Goal: Task Accomplishment & Management: Complete application form

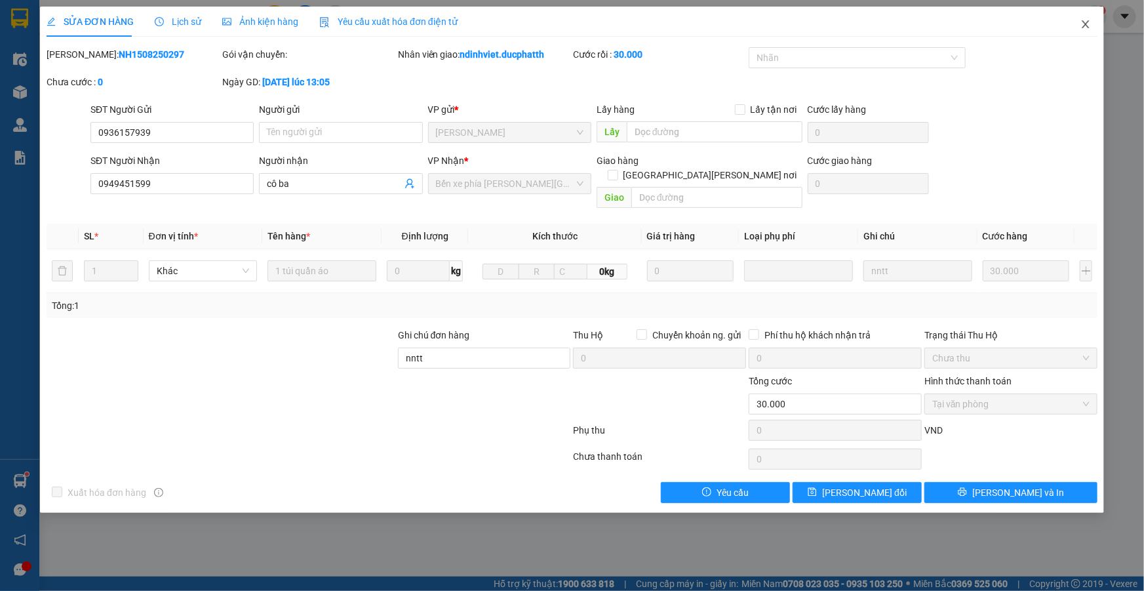
click at [1079, 21] on span "Close" at bounding box center [1086, 25] width 37 height 37
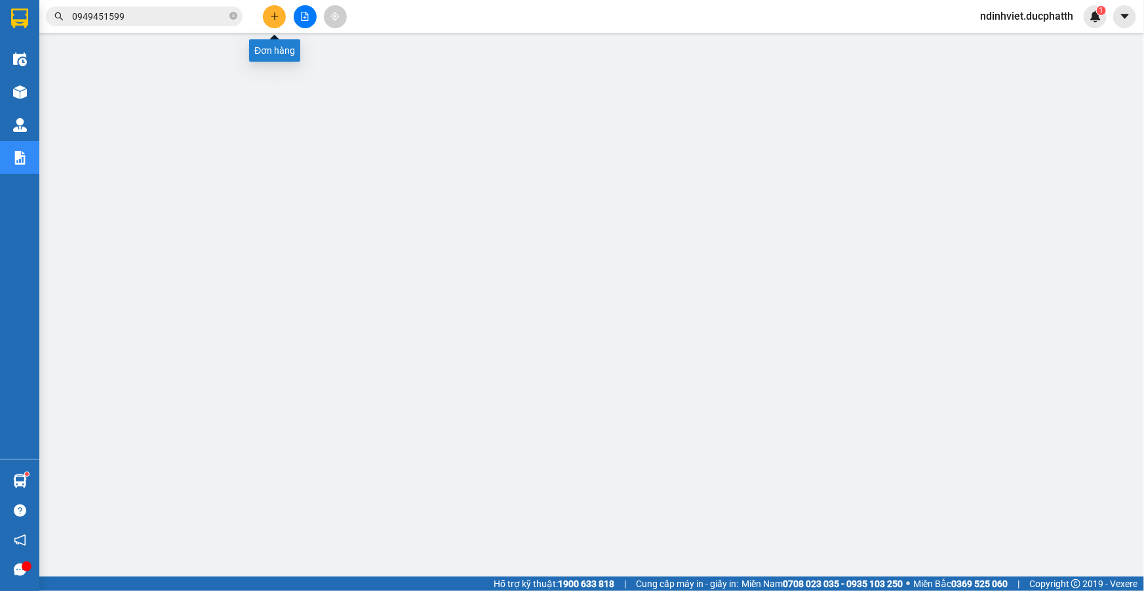
click at [277, 14] on icon "plus" at bounding box center [274, 16] width 9 height 9
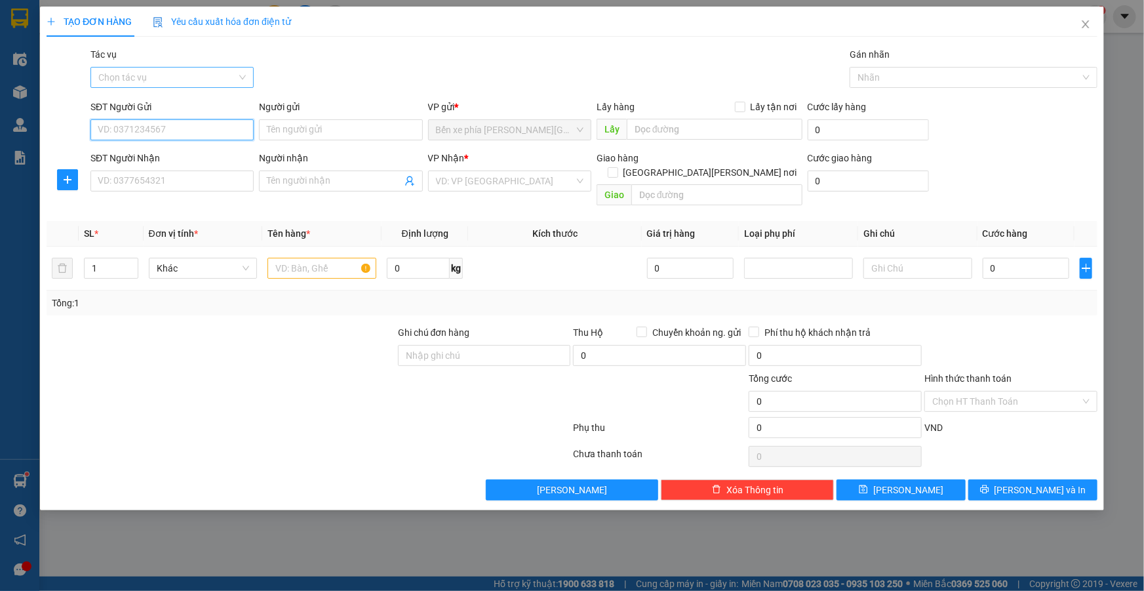
click at [243, 78] on div "Chọn tác vụ" at bounding box center [172, 77] width 163 height 21
click at [209, 102] on div "Nhập hàng lên xe" at bounding box center [172, 103] width 148 height 14
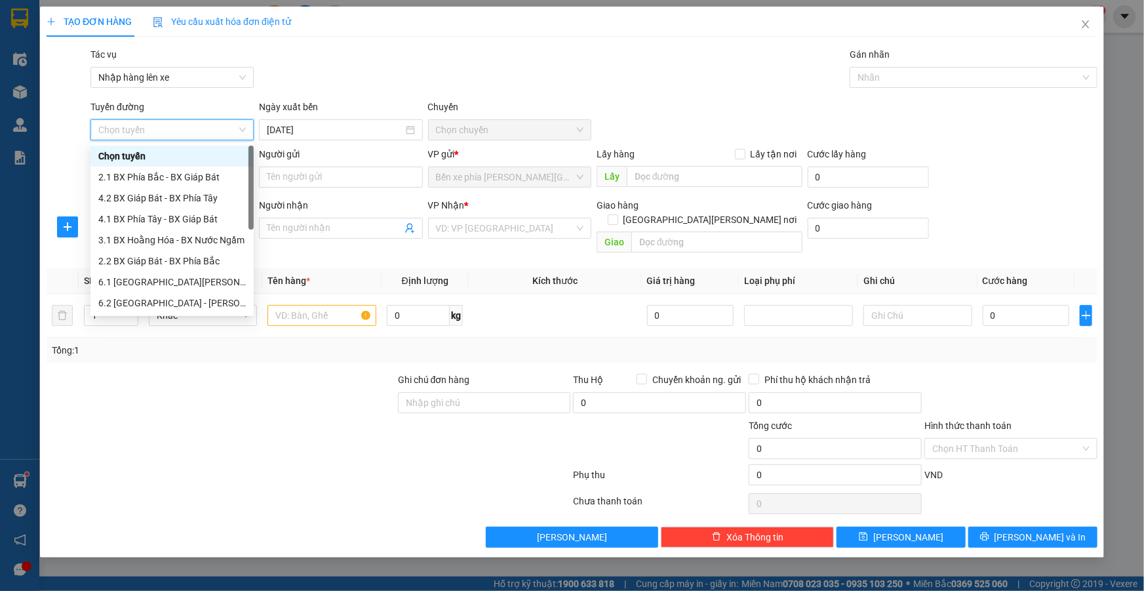
click at [312, 83] on div "Tác vụ Nhập hàng lên xe Gán [PERSON_NAME]" at bounding box center [594, 70] width 1013 height 46
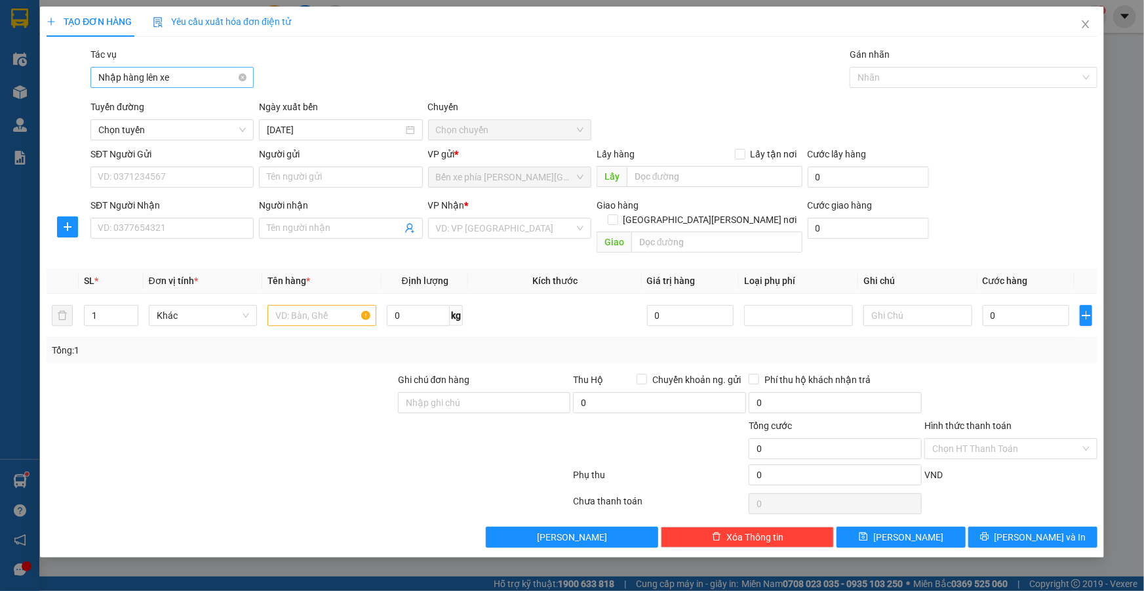
click at [247, 77] on div "Nhập hàng lên xe" at bounding box center [172, 77] width 163 height 21
click at [371, 81] on div "Tác vụ Nhập hàng lên xe Gán [PERSON_NAME]" at bounding box center [594, 70] width 1013 height 46
click at [407, 134] on div "[DATE]" at bounding box center [341, 130] width 148 height 14
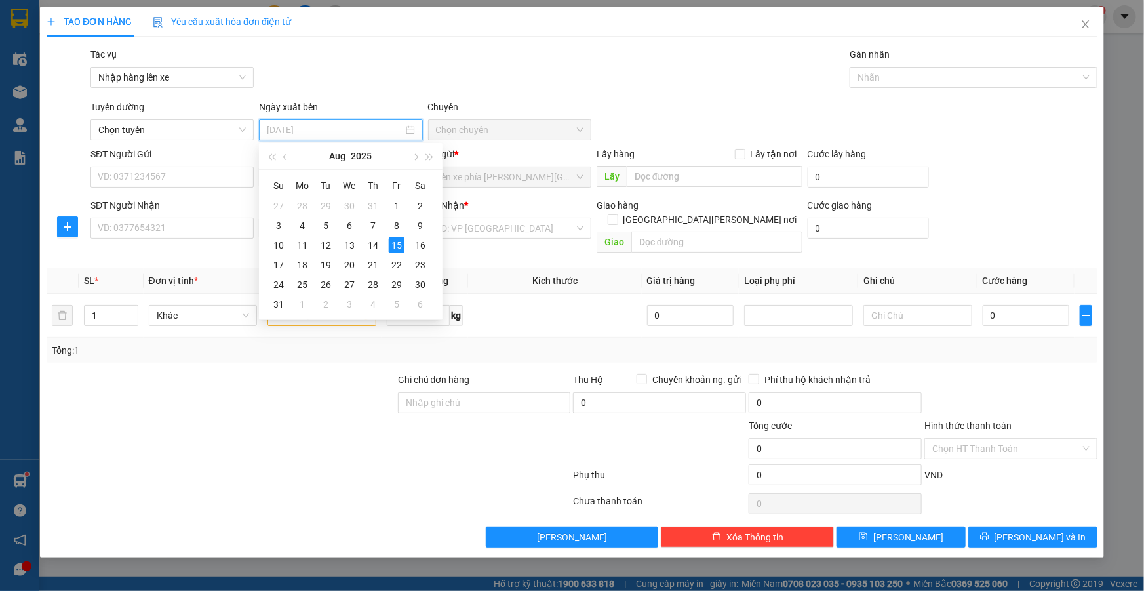
type input "[DATE]"
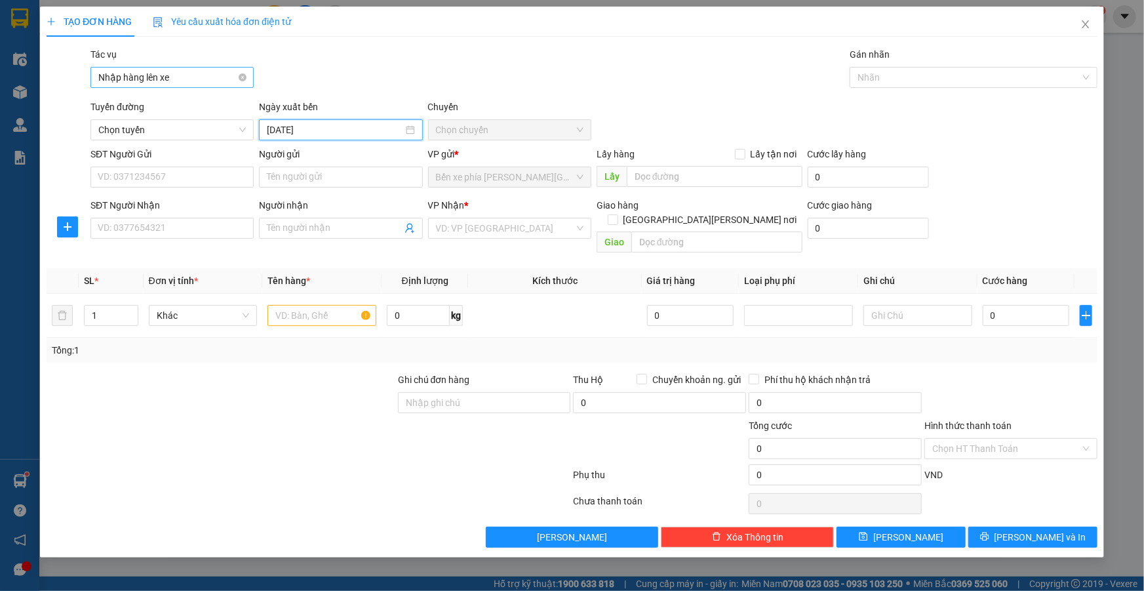
click at [251, 77] on div "Nhập hàng lên xe" at bounding box center [172, 77] width 163 height 21
click at [1090, 24] on icon "close" at bounding box center [1086, 24] width 10 height 10
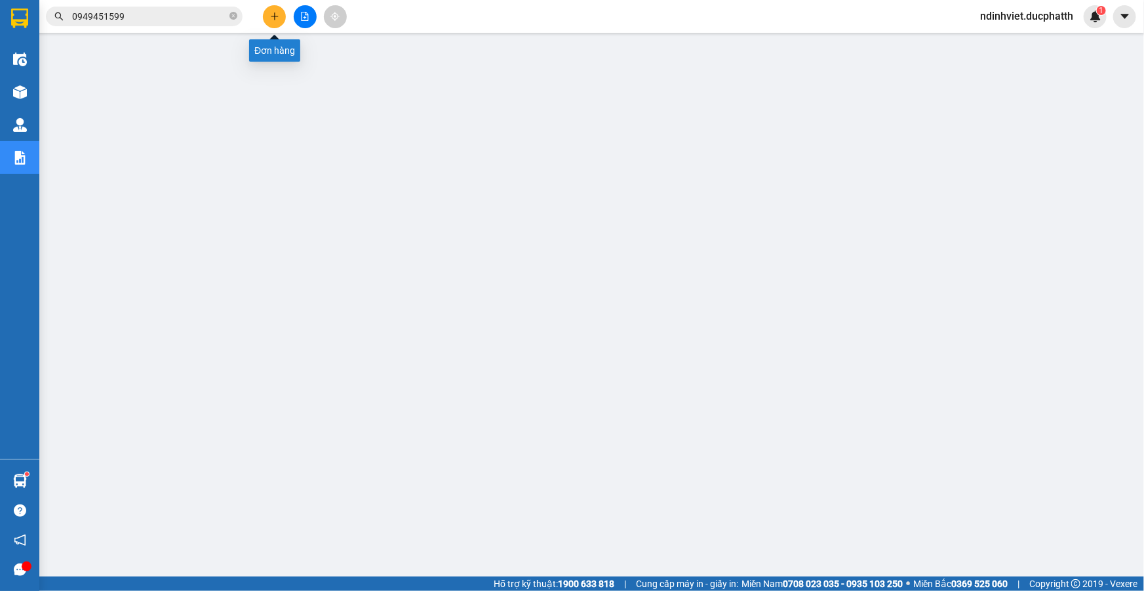
click at [278, 19] on icon "plus" at bounding box center [274, 16] width 9 height 9
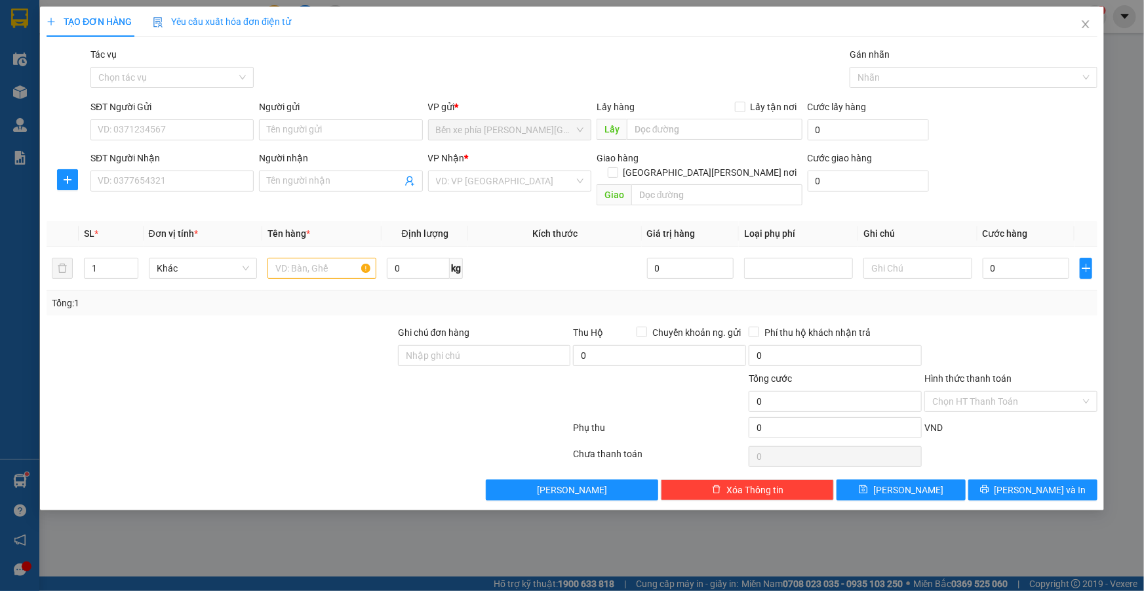
click at [192, 118] on div "SĐT Người Gửi" at bounding box center [172, 110] width 163 height 20
click at [188, 177] on input "SĐT Người Nhận" at bounding box center [172, 181] width 163 height 21
type input "0975506897"
click at [321, 184] on input "Người nhận" at bounding box center [334, 181] width 134 height 14
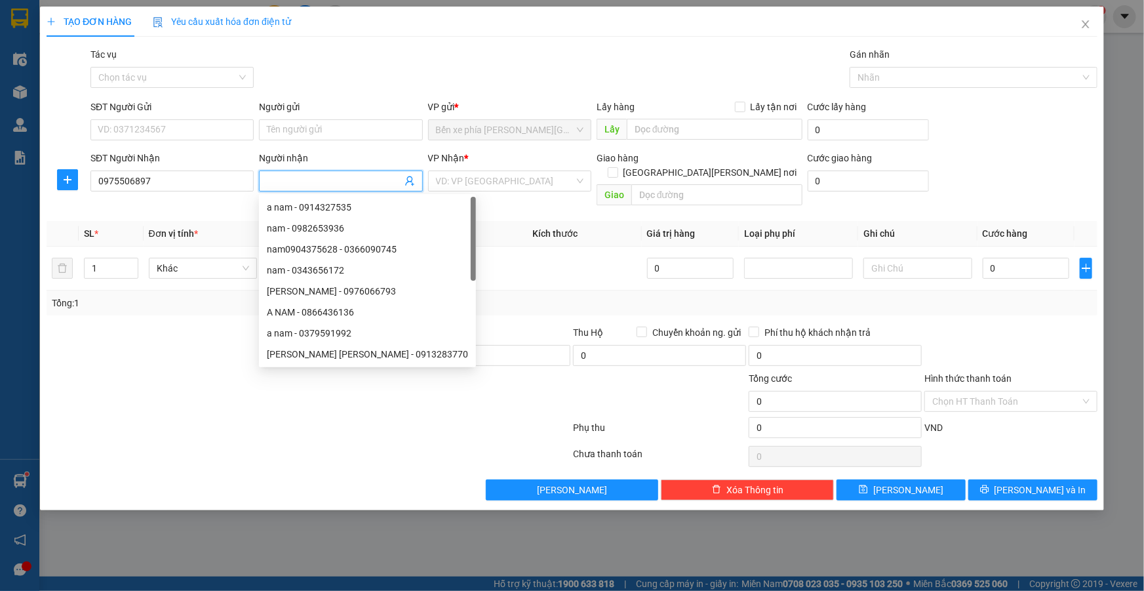
type input "d"
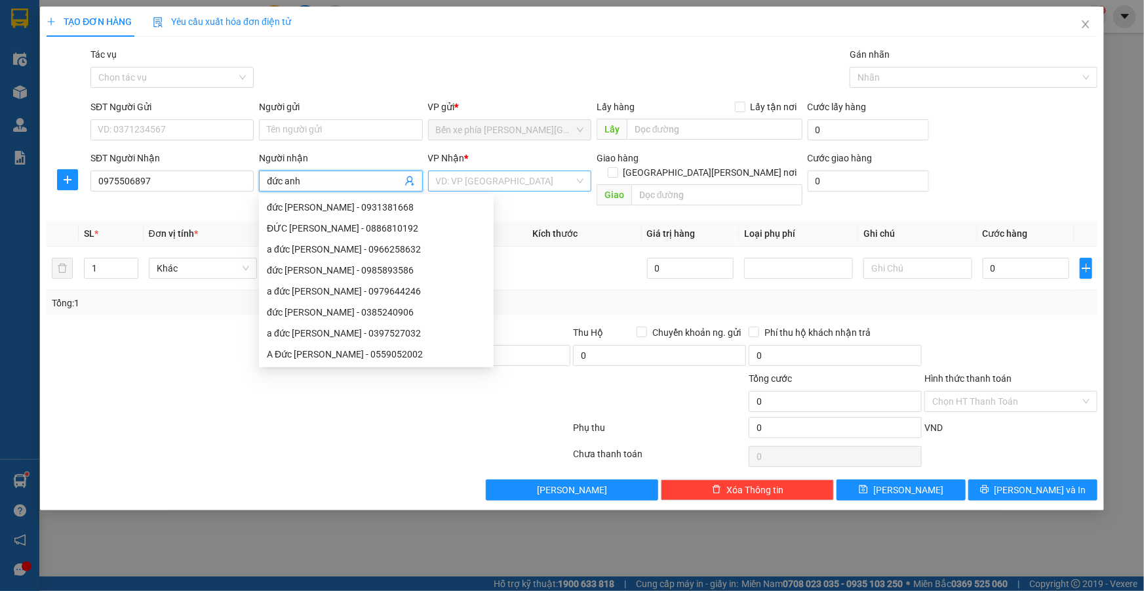
type input "đức anh"
click at [557, 175] on input "search" at bounding box center [505, 181] width 138 height 20
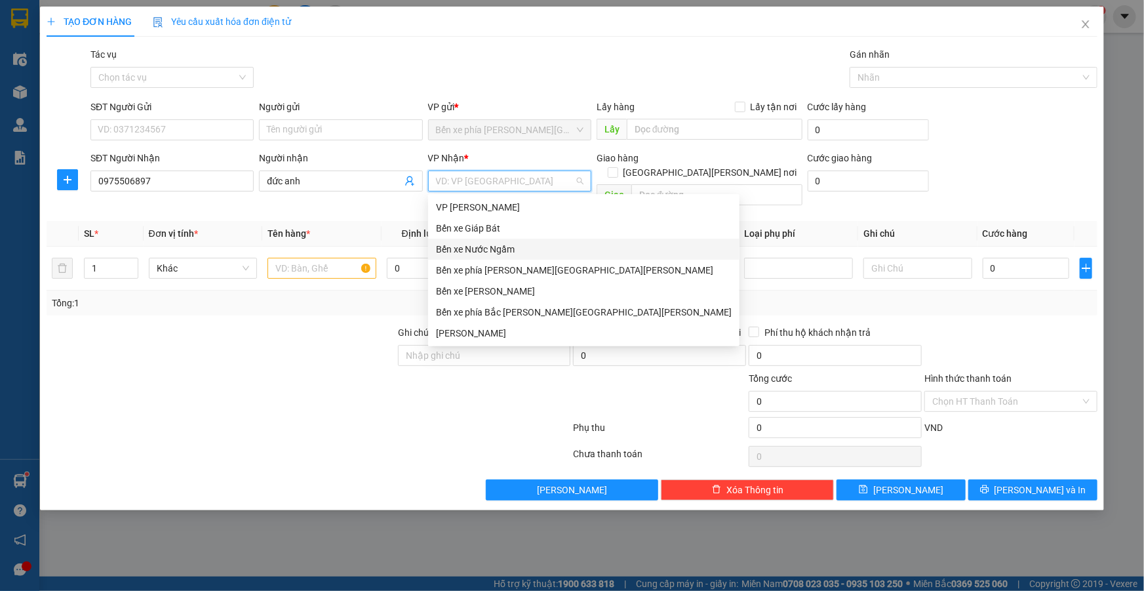
click at [515, 252] on div "Bến xe Nước Ngầm" at bounding box center [584, 249] width 296 height 14
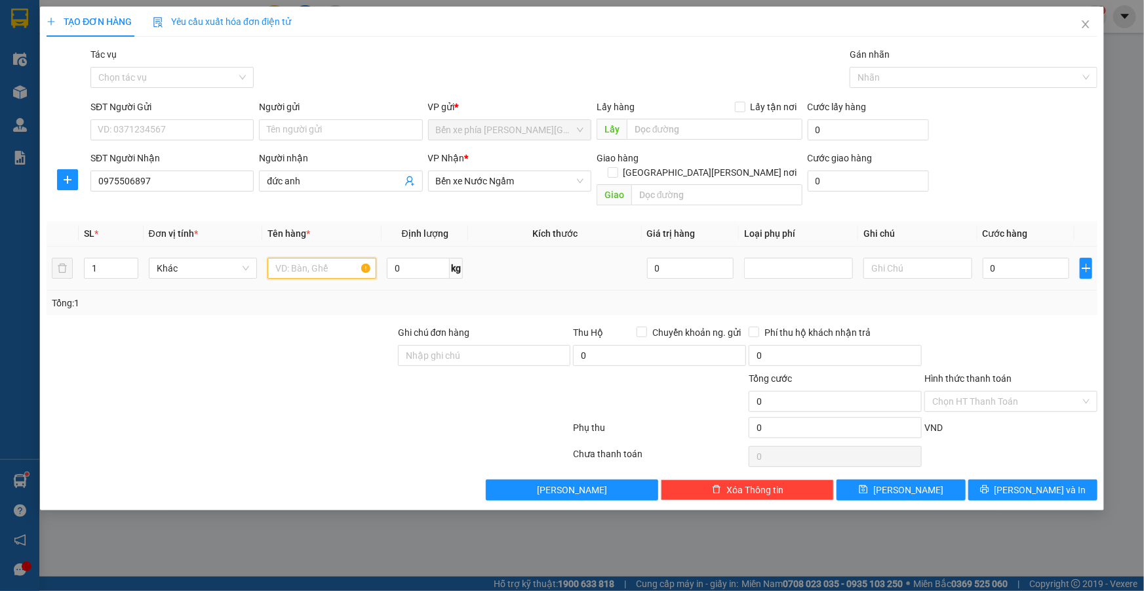
click at [321, 258] on input "text" at bounding box center [322, 268] width 109 height 21
type input "1 xe máy (số)"
click at [991, 258] on input "0" at bounding box center [1026, 268] width 87 height 21
type input "2"
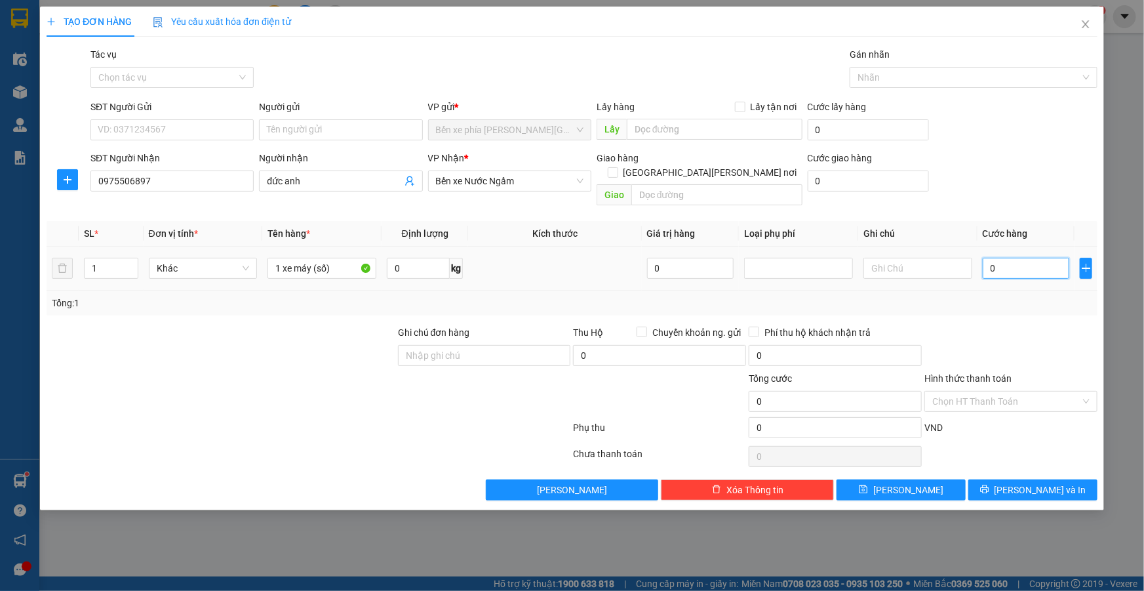
type input "2"
type input "25"
type input "250"
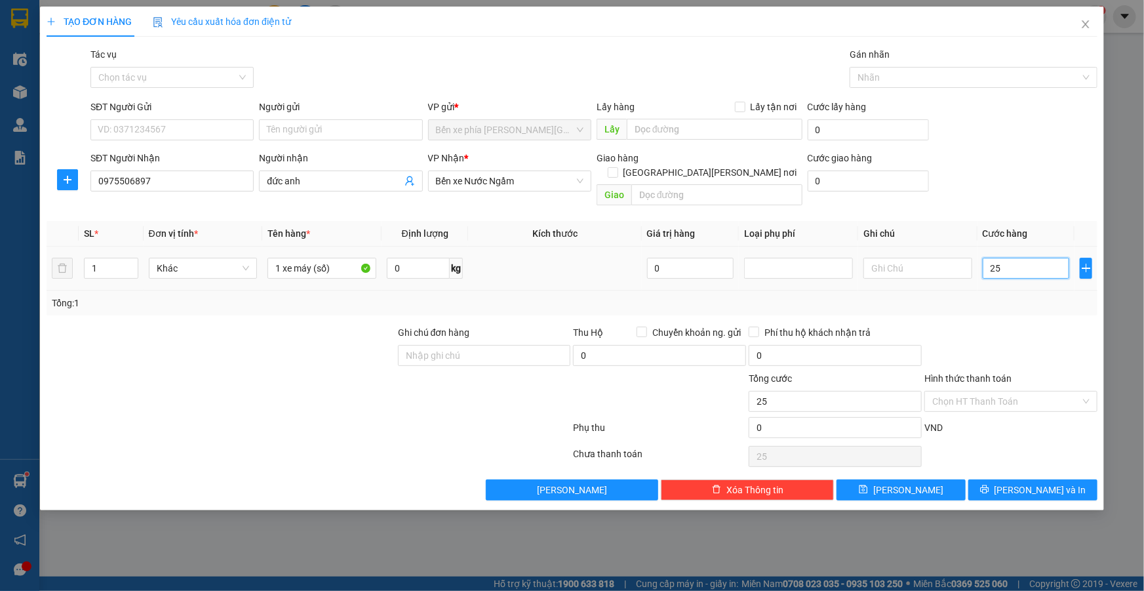
type input "250"
type input "2.500"
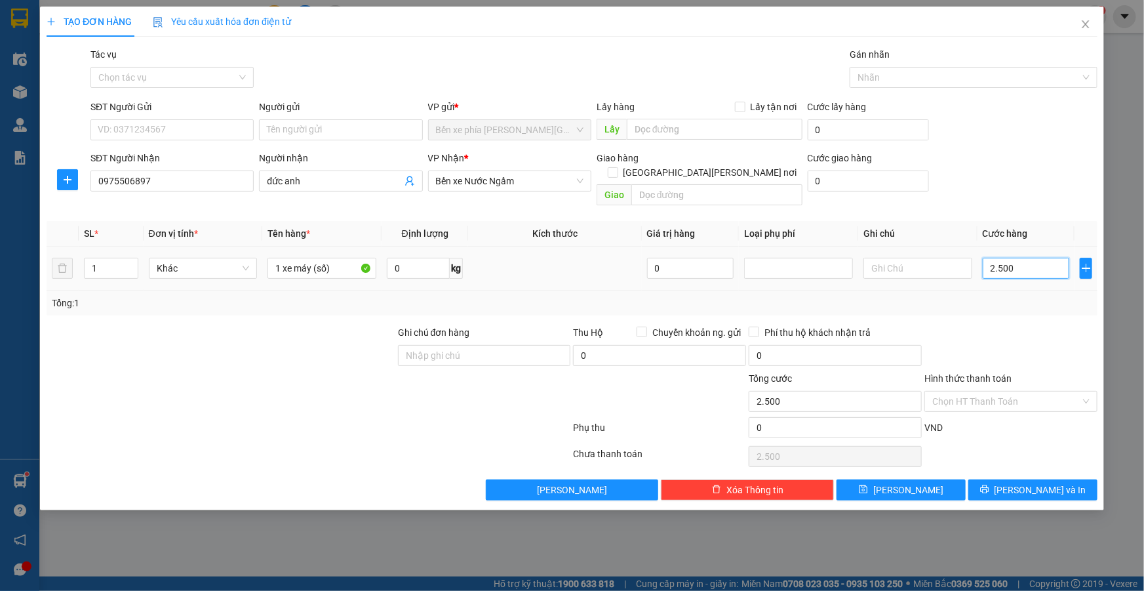
type input "25.000"
type input "250.000"
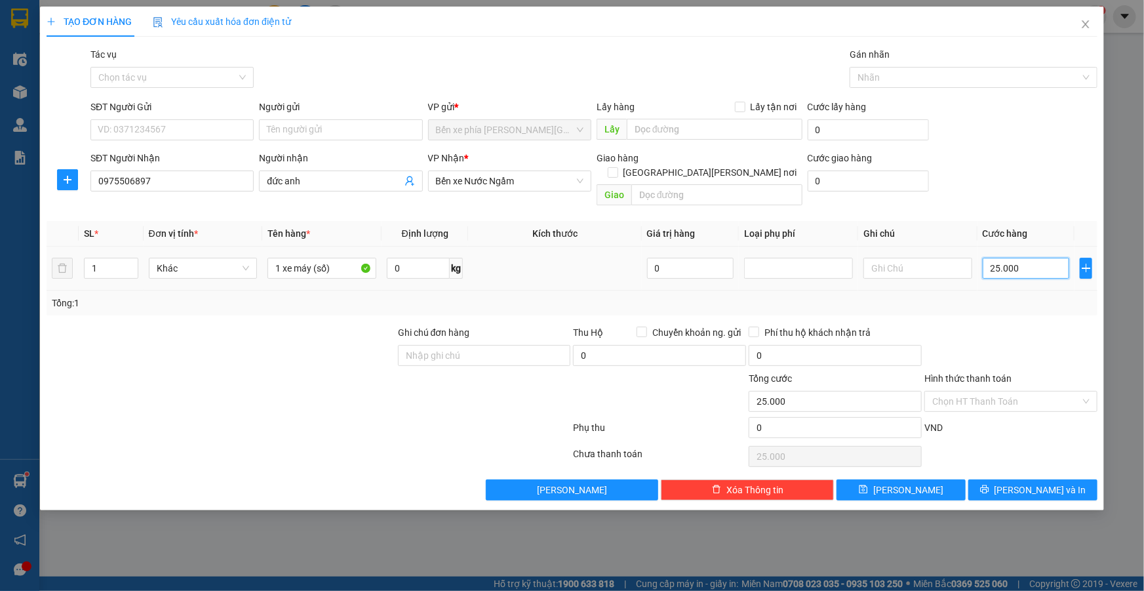
type input "250.000"
click at [203, 131] on input "SĐT Người Gửi" at bounding box center [172, 129] width 163 height 21
type input "0983253097"
click at [280, 125] on input "Người gửi" at bounding box center [340, 129] width 163 height 21
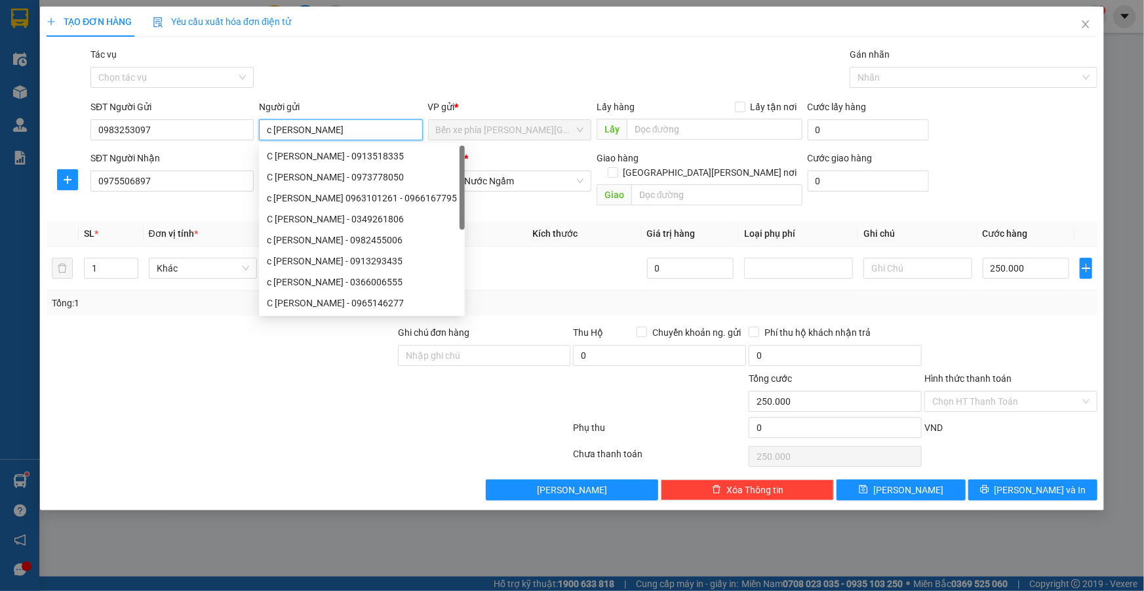
type input "c [PERSON_NAME]"
click at [220, 388] on div at bounding box center [221, 394] width 352 height 46
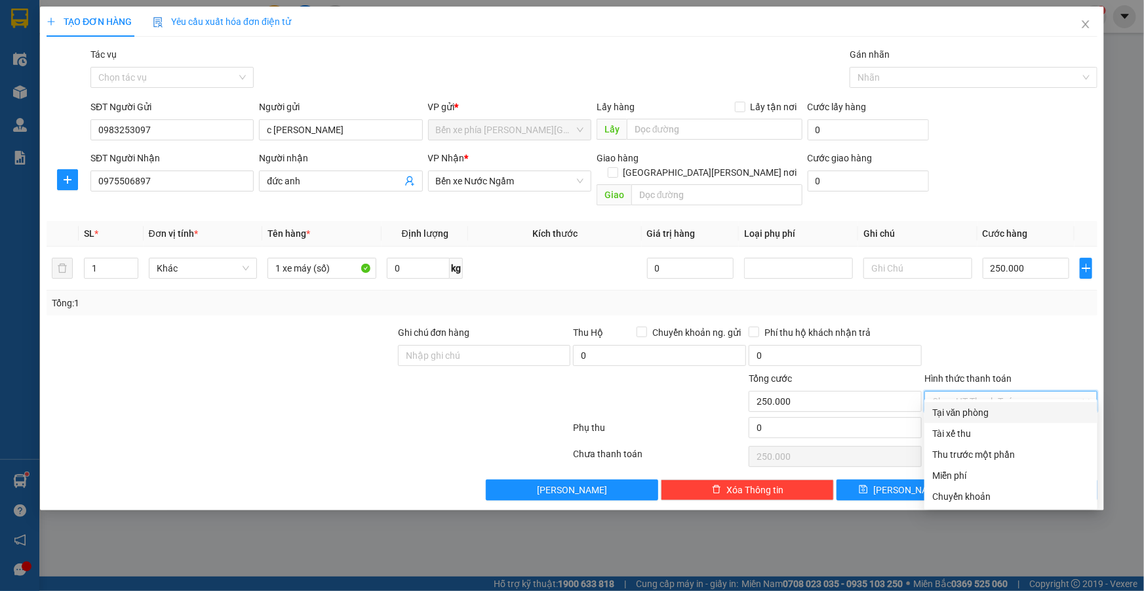
click at [1024, 392] on input "Hình thức thanh toán" at bounding box center [1007, 402] width 148 height 20
click at [984, 504] on div "Chuyển khoản" at bounding box center [1011, 496] width 173 height 21
type input "0"
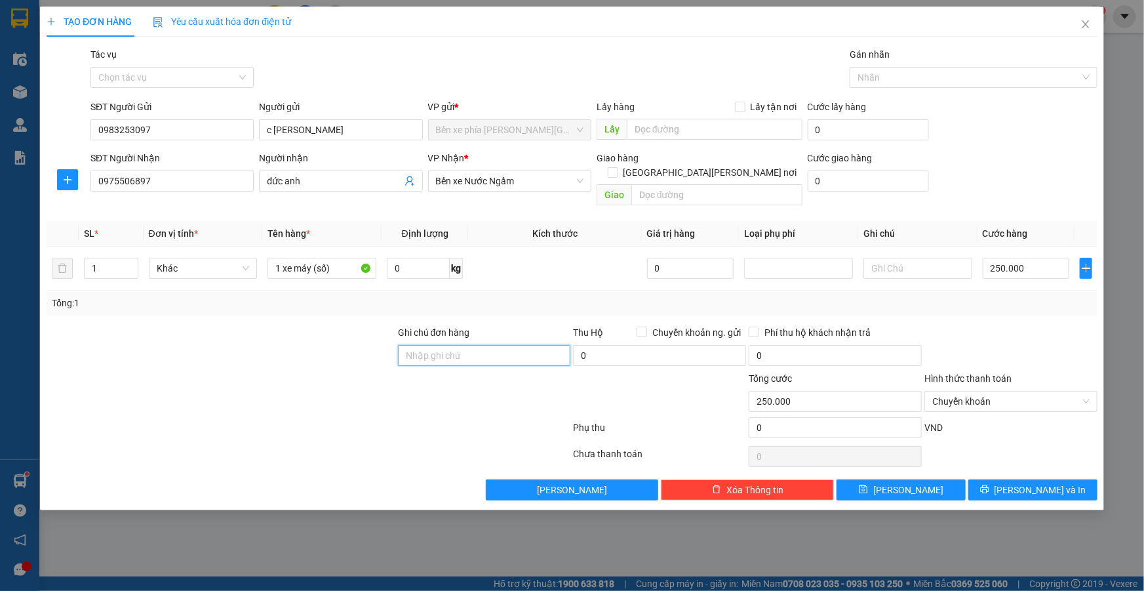
click at [487, 345] on input "Ghi chú đơn hàng" at bounding box center [484, 355] width 173 height 21
type input "GỬI TT 20h39 [DATE] [PERSON_NAME] gửi xe d phat vietin"
click at [1033, 483] on span "[PERSON_NAME] và In" at bounding box center [1041, 490] width 92 height 14
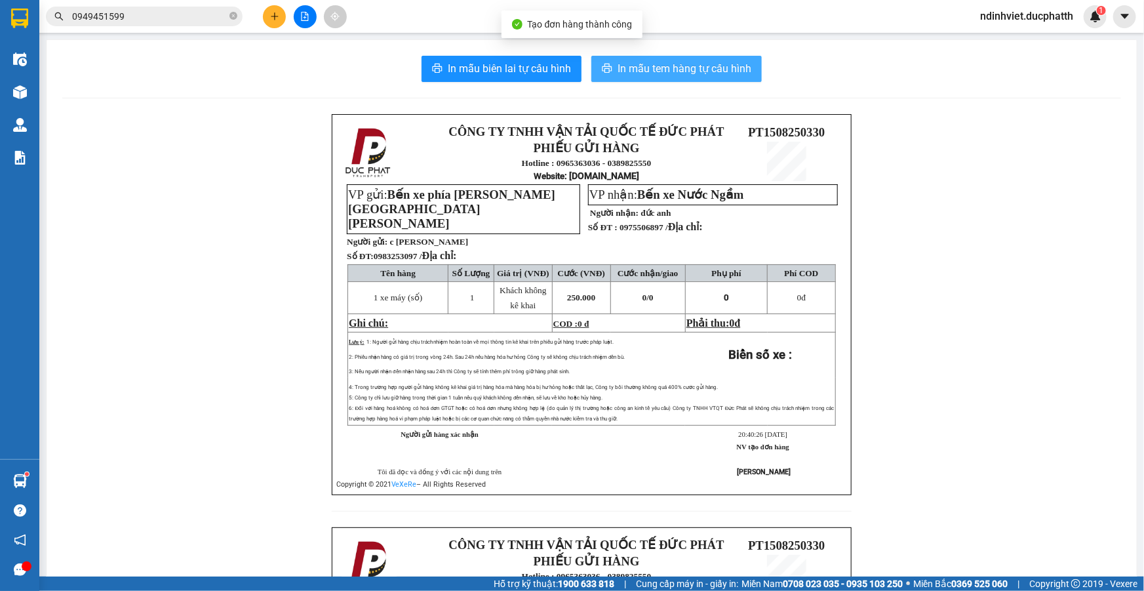
click at [662, 66] on span "In mẫu tem hàng tự cấu hình" at bounding box center [685, 68] width 134 height 16
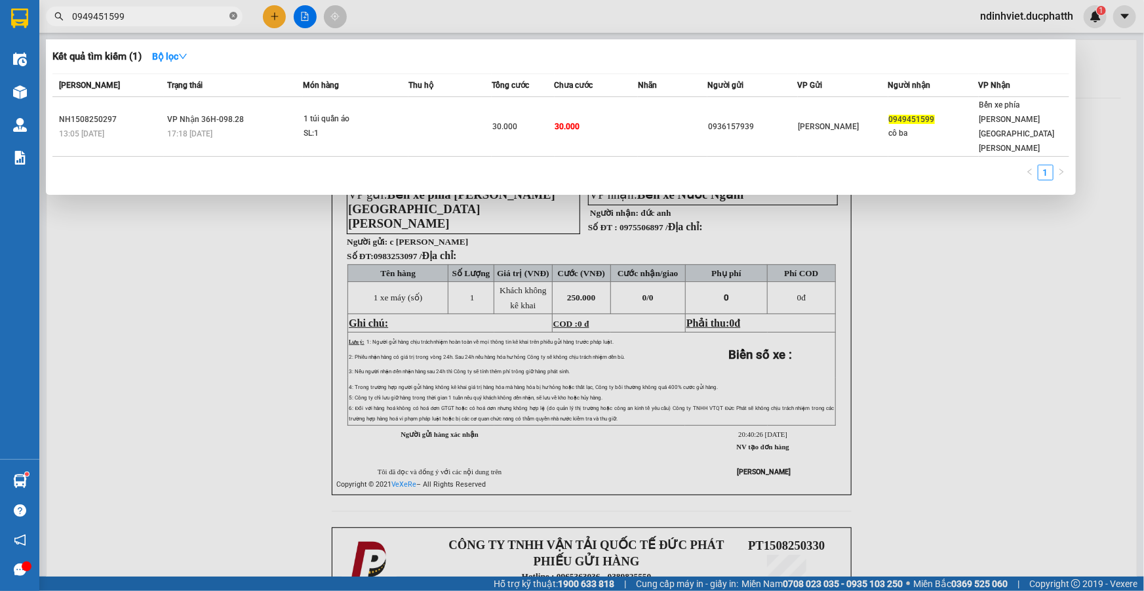
click at [234, 16] on icon "close-circle" at bounding box center [234, 16] width 8 height 8
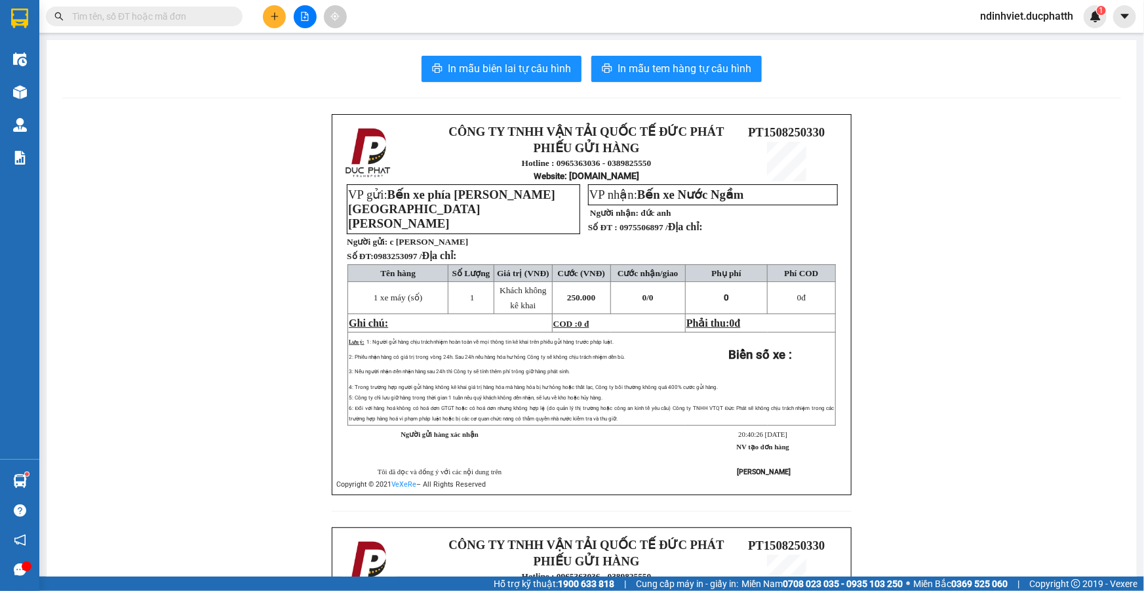
click at [163, 16] on input "text" at bounding box center [149, 16] width 155 height 14
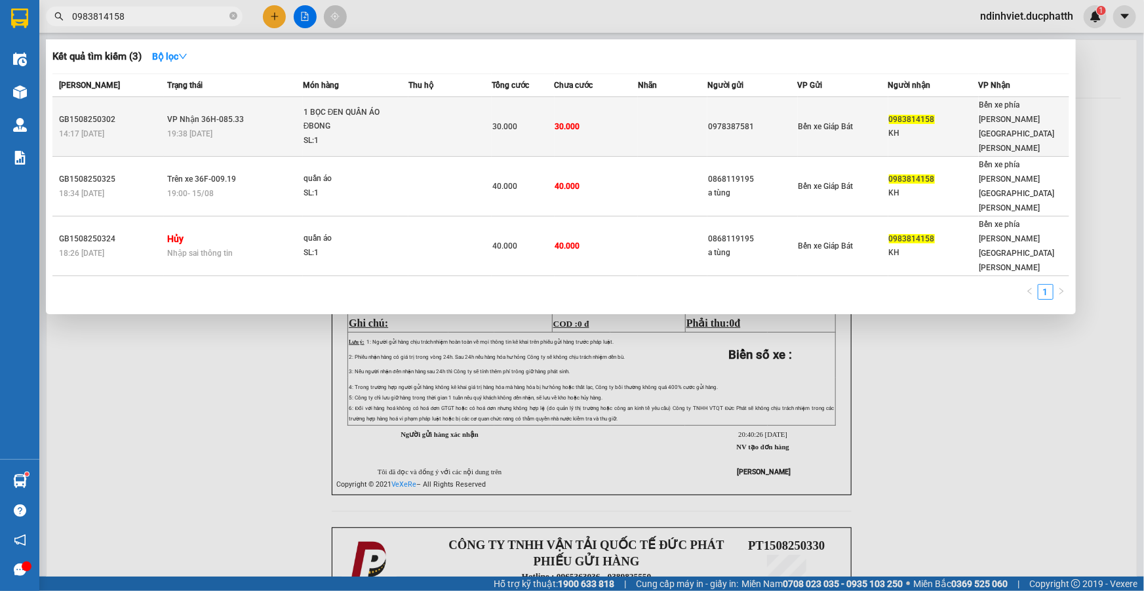
type input "0983814158"
click at [615, 115] on td "30.000" at bounding box center [596, 127] width 83 height 60
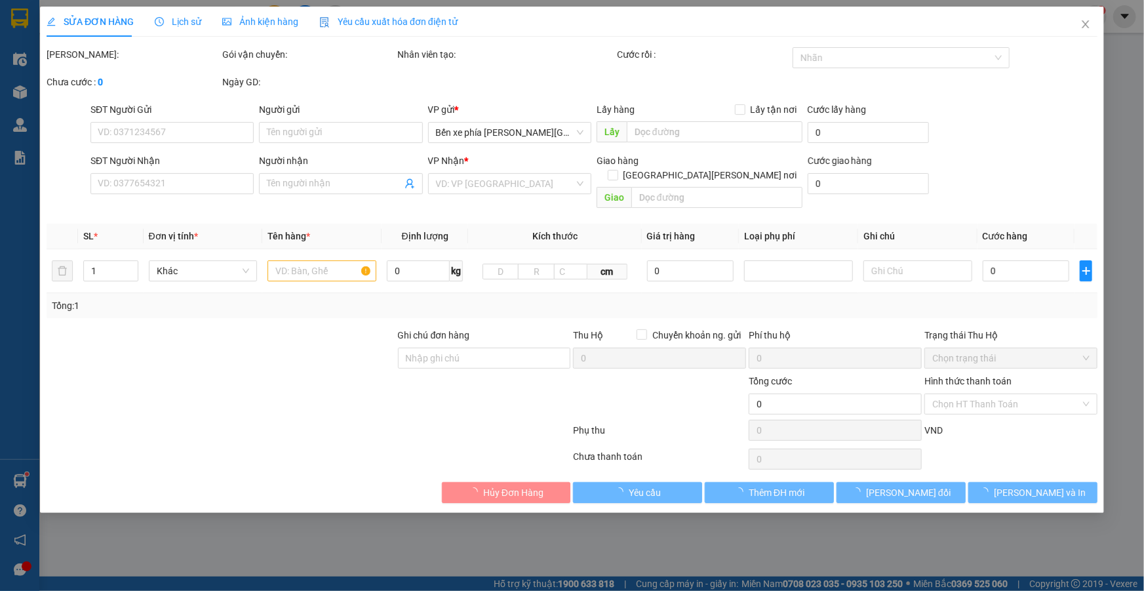
type input "0978387581"
type input "0983814158"
type input "KH"
type input "30.000"
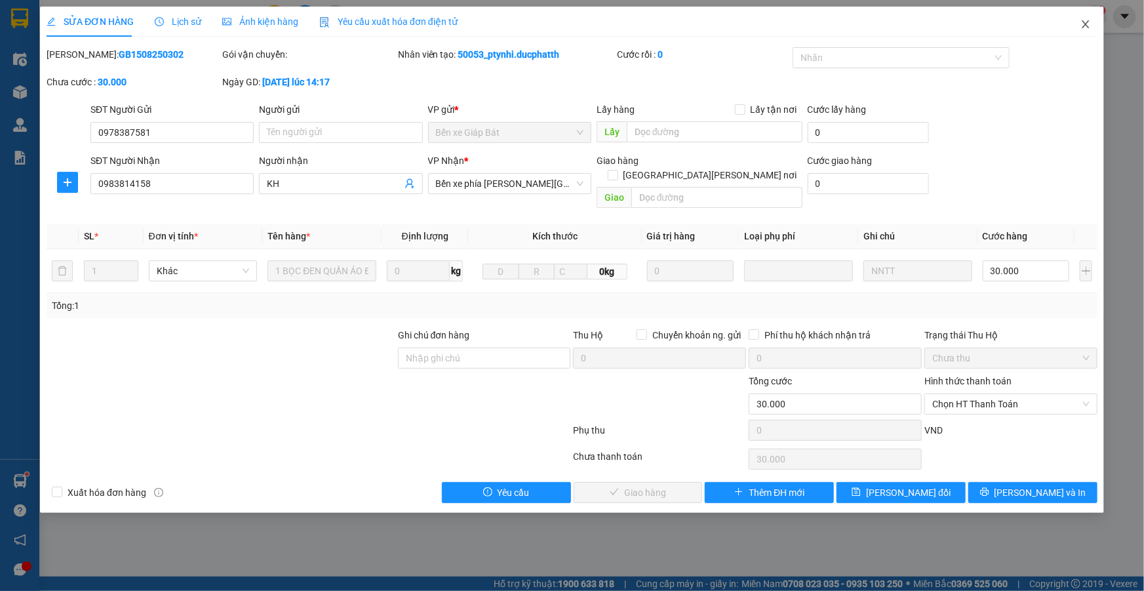
click at [1082, 28] on icon "close" at bounding box center [1086, 24] width 10 height 10
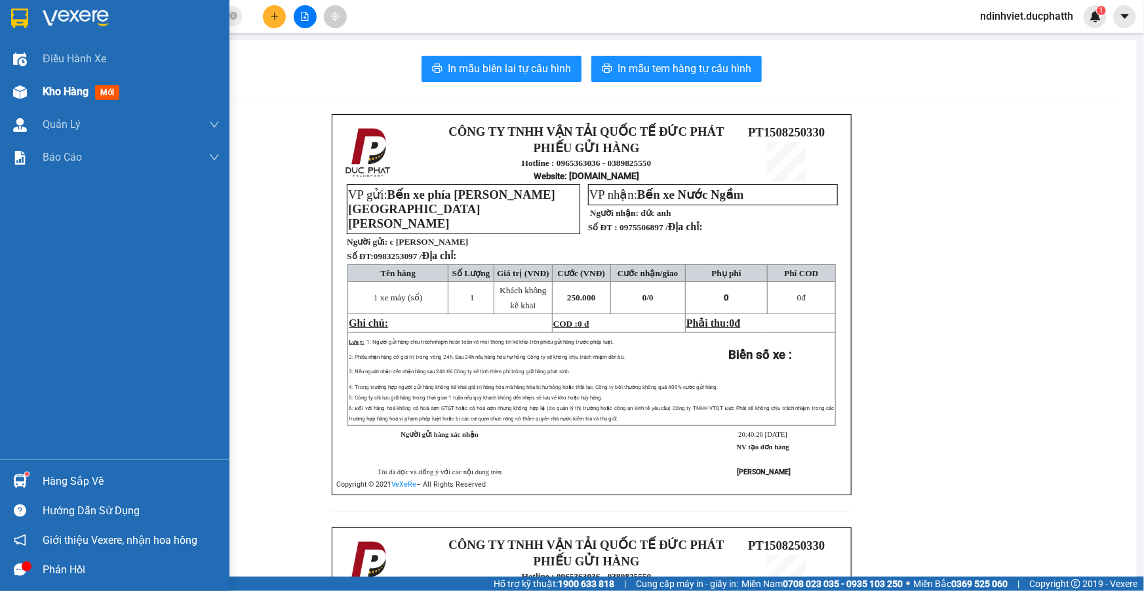
drag, startPoint x: 98, startPoint y: 81, endPoint x: 122, endPoint y: 89, distance: 25.1
click at [87, 89] on div "Kho hàng mới" at bounding box center [131, 91] width 177 height 33
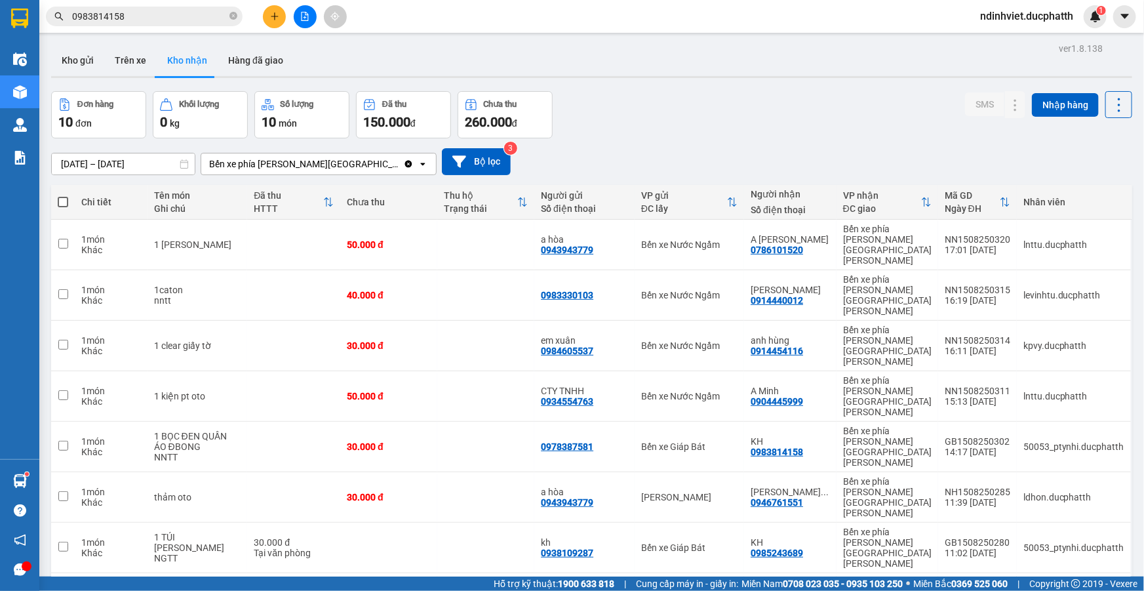
click at [157, 52] on button "Kho nhận" at bounding box center [187, 60] width 61 height 31
click at [136, 52] on button "Trên xe" at bounding box center [130, 60] width 52 height 31
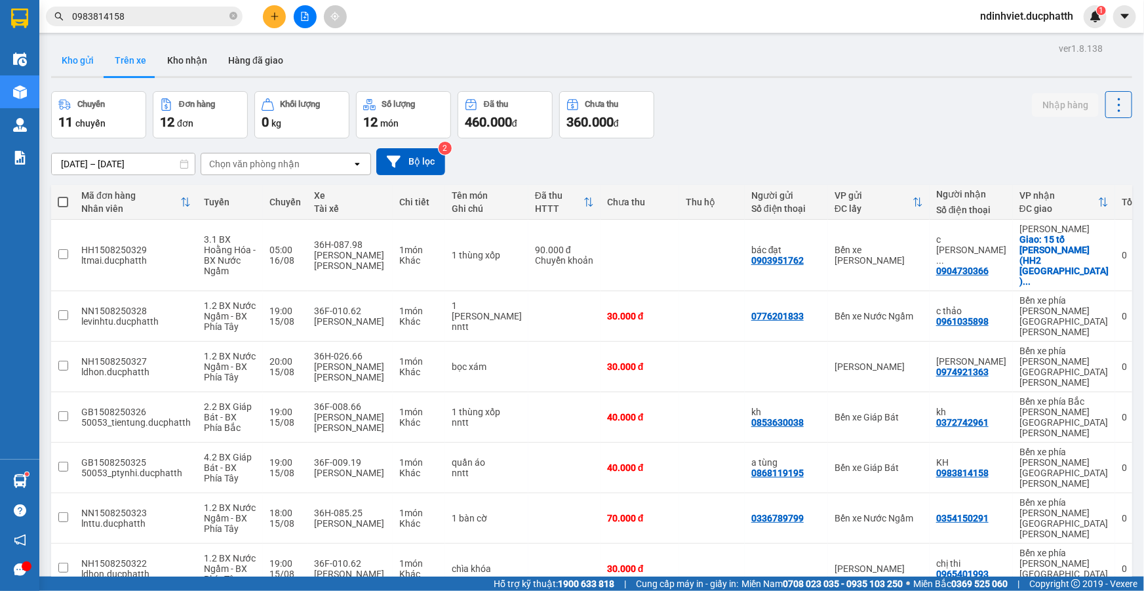
click at [74, 57] on button "Kho gửi" at bounding box center [77, 60] width 53 height 31
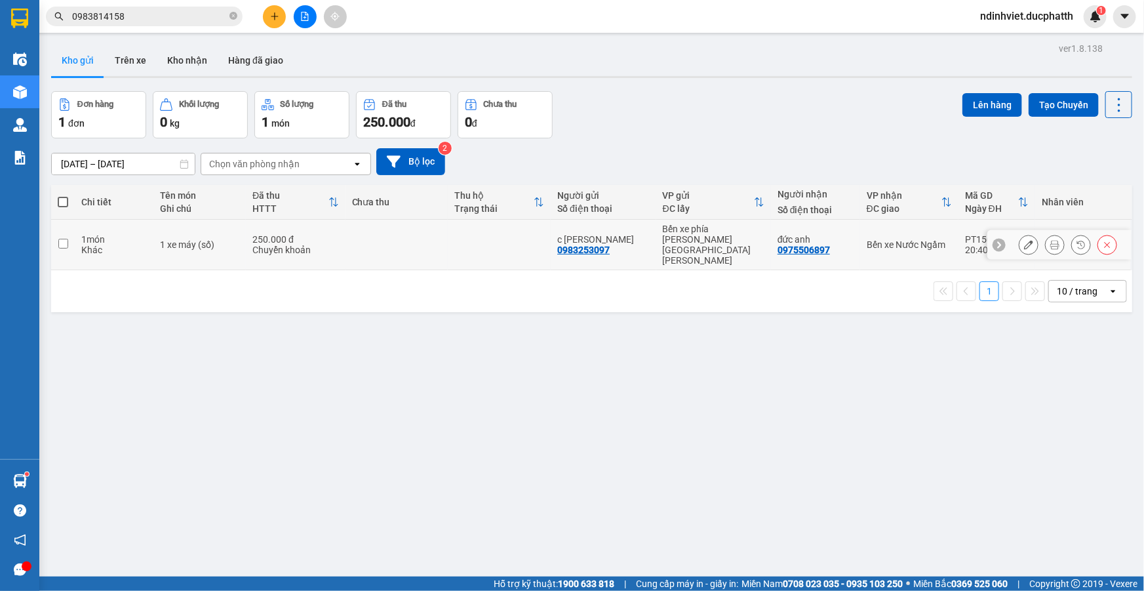
click at [1028, 233] on button at bounding box center [1029, 244] width 18 height 23
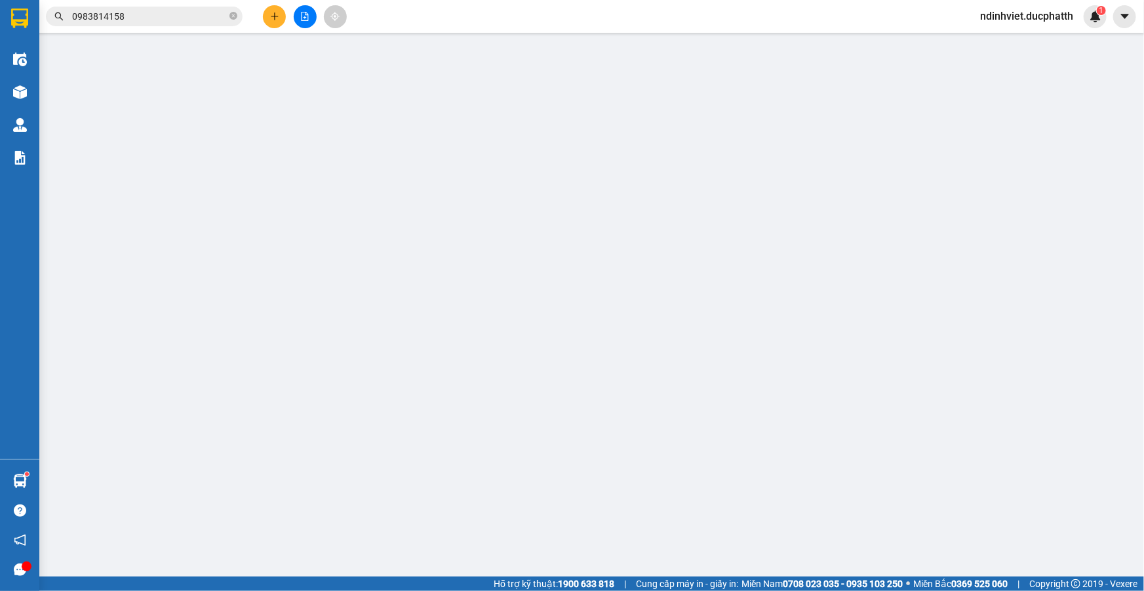
type input "0983253097"
type input "c [PERSON_NAME]"
type input "0975506897"
type input "đức anh"
type input "GỬI TT 20h39 [DATE] [PERSON_NAME] gửi xe d phat vietin"
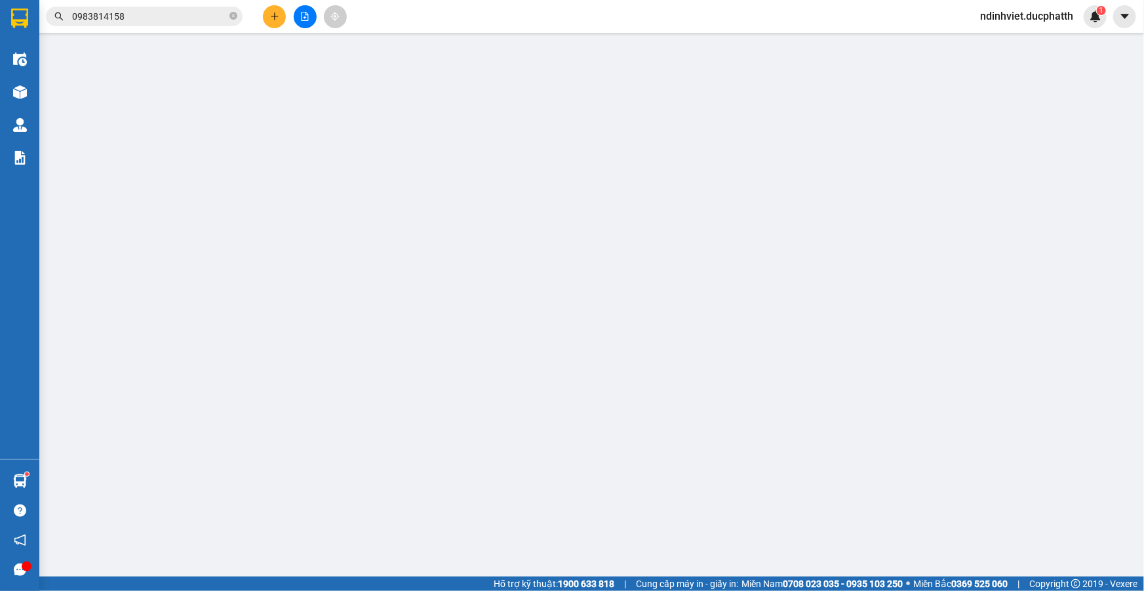
type input "250.000"
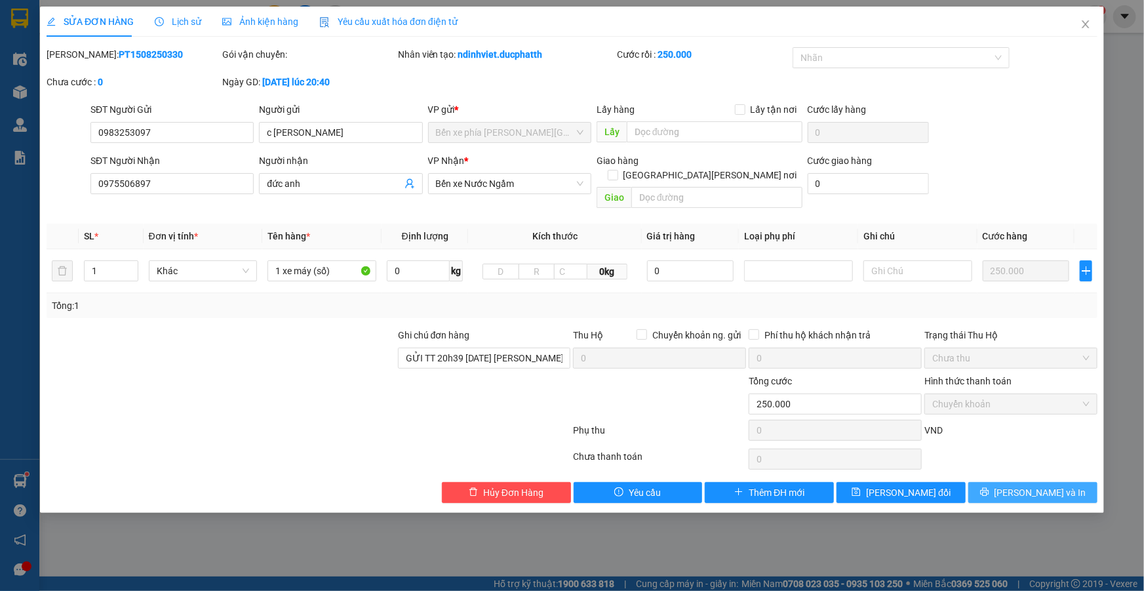
click at [989, 488] on icon "printer" at bounding box center [984, 492] width 9 height 9
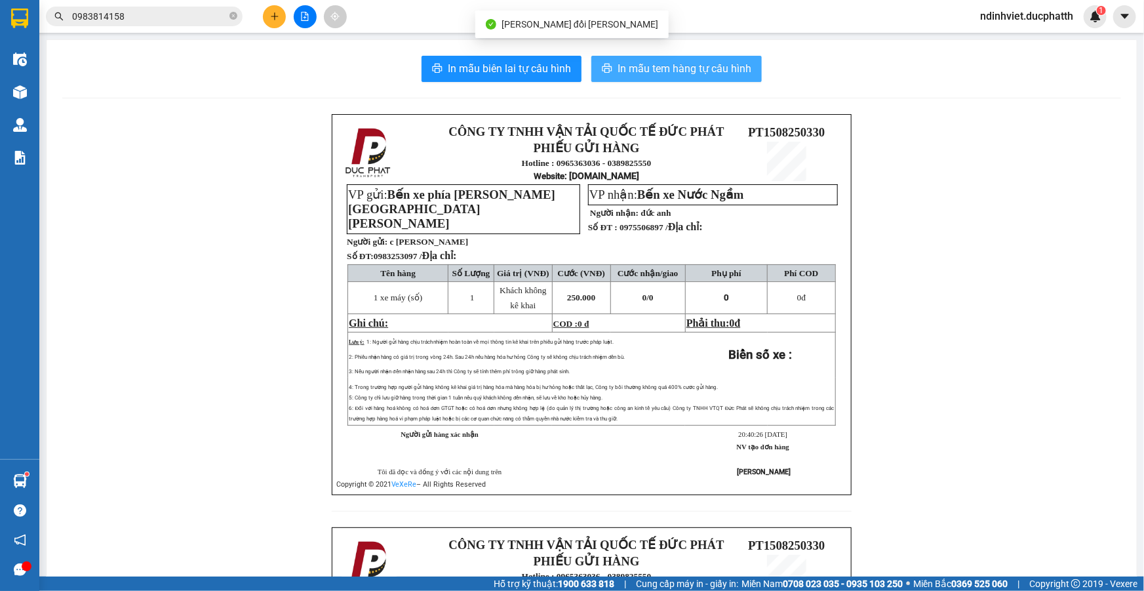
click at [645, 71] on span "In mẫu tem hàng tự cấu hình" at bounding box center [685, 68] width 134 height 16
